Goal: Find contact information: Obtain details needed to contact an individual or organization

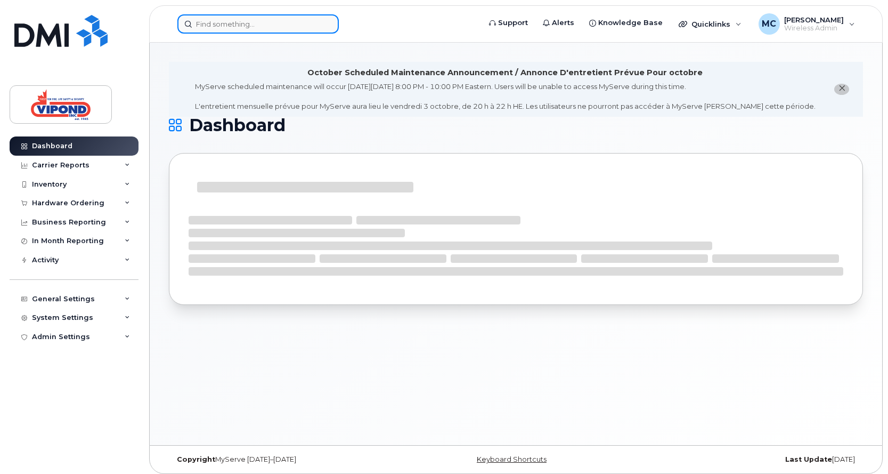
click at [247, 17] on input at bounding box center [257, 23] width 161 height 19
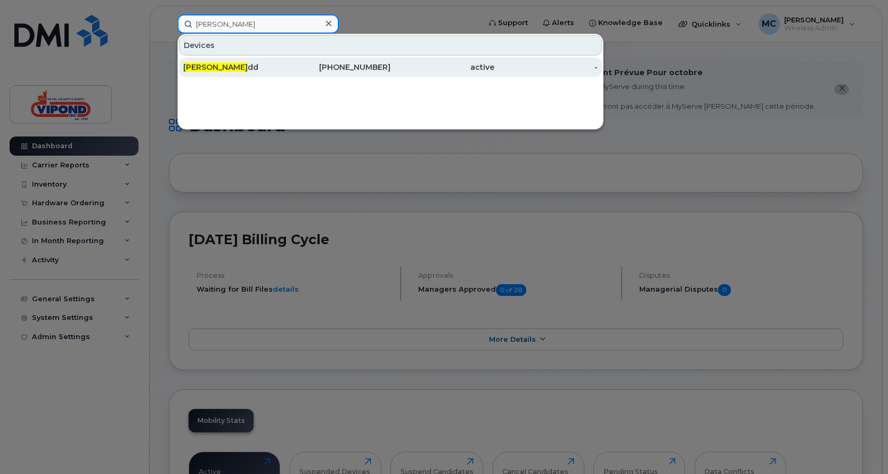
type input "david bu"
click at [285, 62] on div "David Bu dd" at bounding box center [235, 67] width 104 height 11
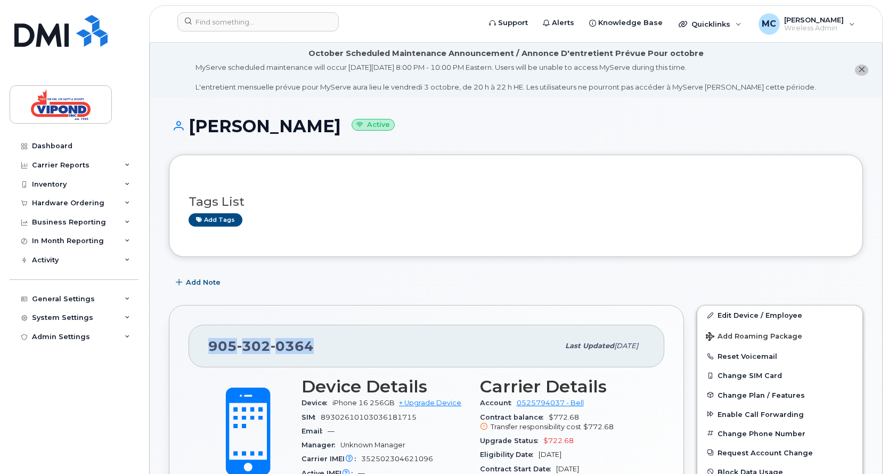
drag, startPoint x: 310, startPoint y: 344, endPoint x: 212, endPoint y: 350, distance: 98.3
click at [212, 350] on span "905 302 0364" at bounding box center [261, 346] width 106 height 16
copy span "905 302 0364"
click at [259, 25] on input at bounding box center [257, 21] width 161 height 19
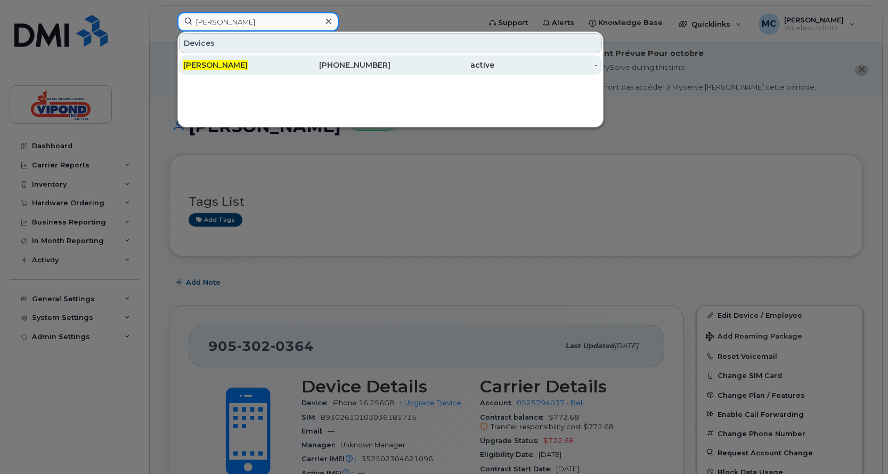
type input "darren cook"
click at [343, 59] on div "416-428-9194" at bounding box center [339, 64] width 104 height 19
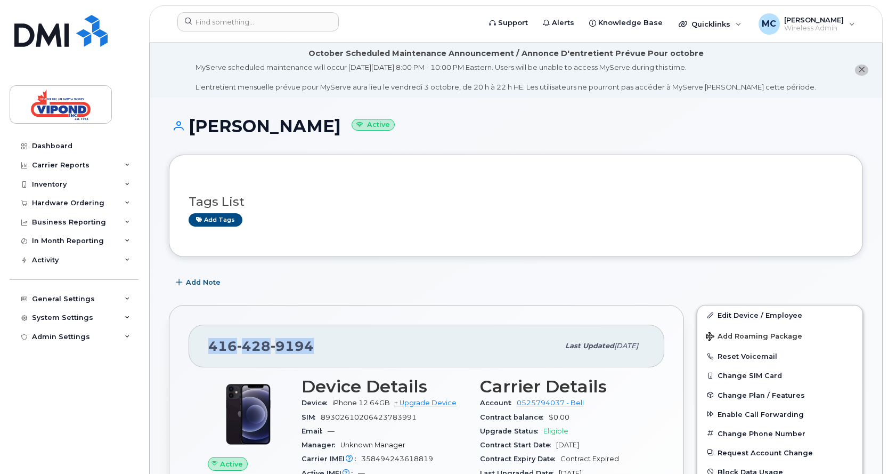
drag, startPoint x: 316, startPoint y: 347, endPoint x: 172, endPoint y: 349, distance: 143.9
click at [172, 349] on div "[PHONE_NUMBER] Last updated [DATE] Active Send Message 10.13 GB  used 15.00 GB …" at bounding box center [426, 479] width 515 height 348
